Goal: Task Accomplishment & Management: Complete application form

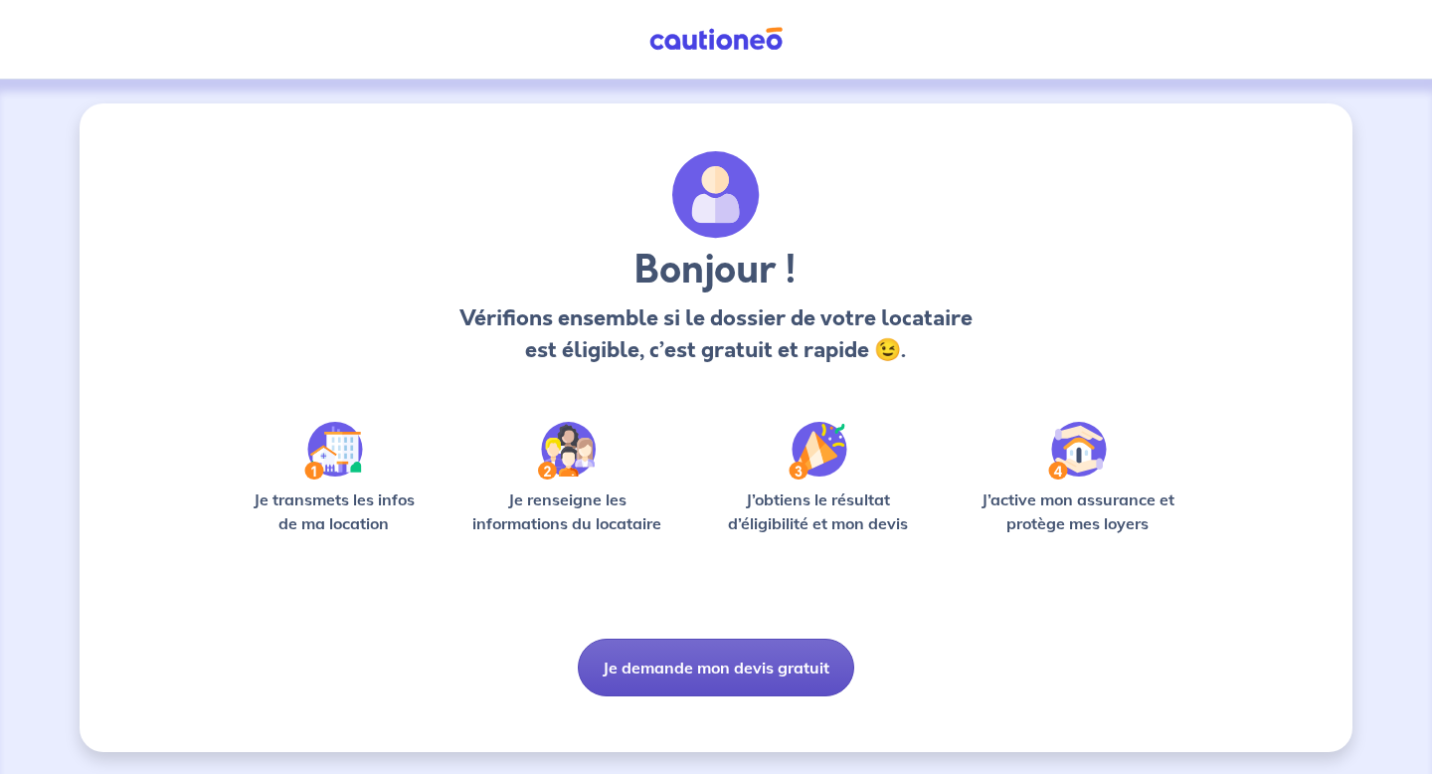
click at [739, 673] on button "Je demande mon devis gratuit" at bounding box center [716, 667] width 276 height 58
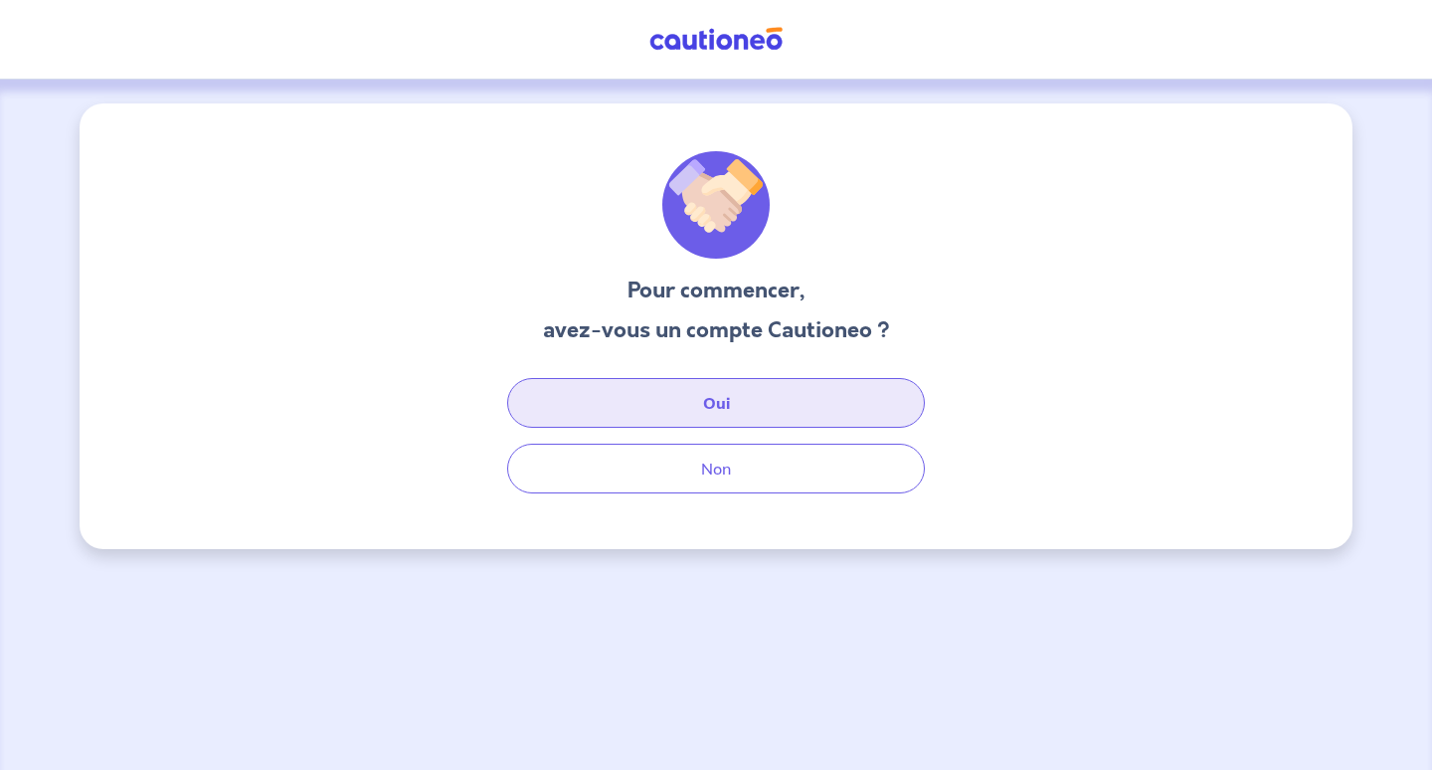
click at [703, 404] on button "Oui" at bounding box center [716, 403] width 418 height 50
